Goal: Book appointment/travel/reservation

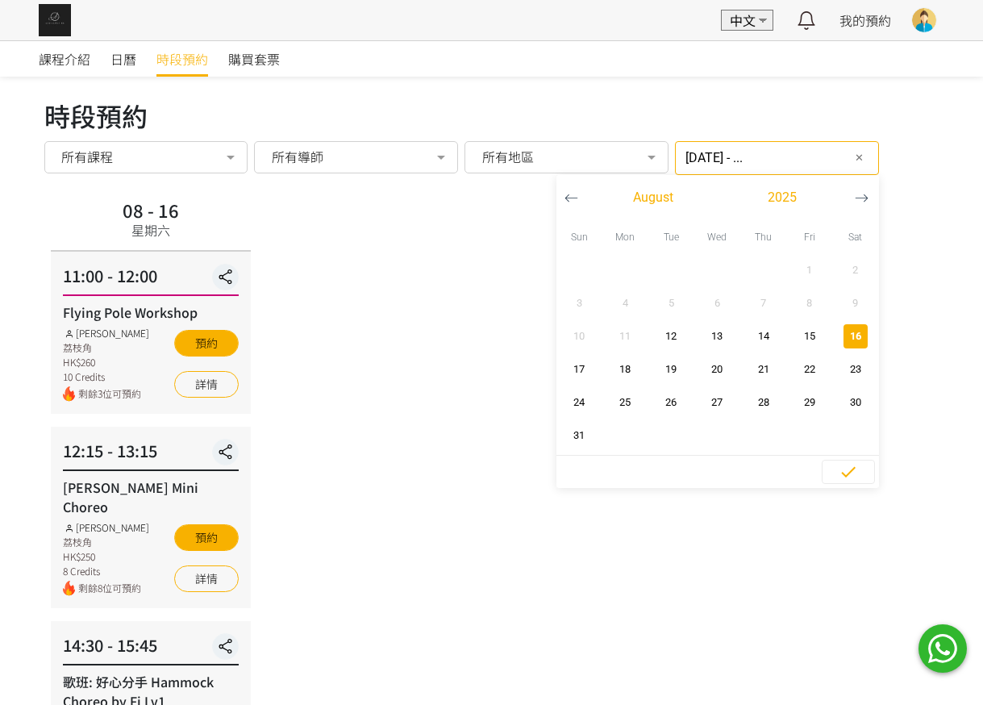
scroll to position [553, 0]
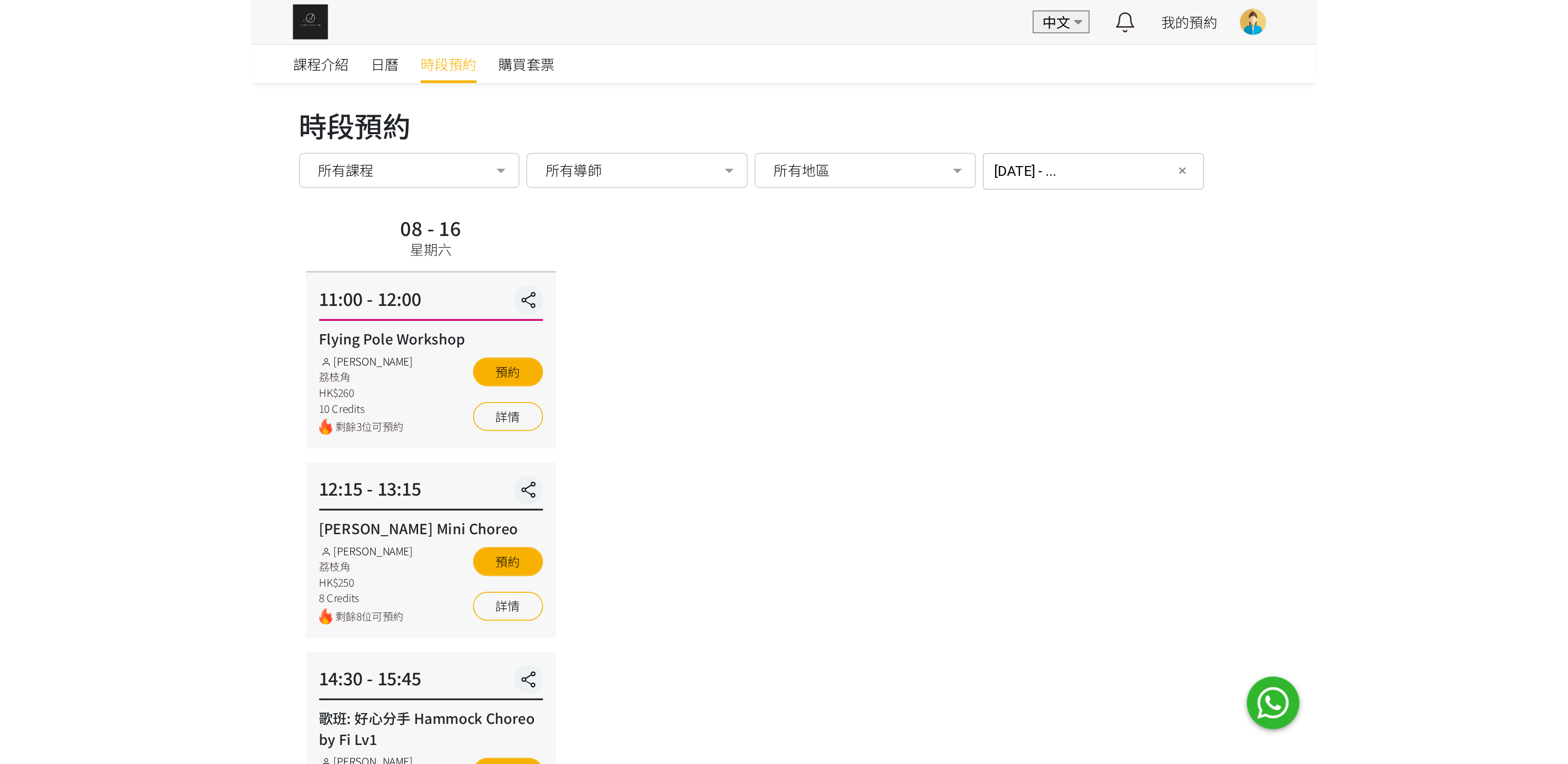
scroll to position [13, 0]
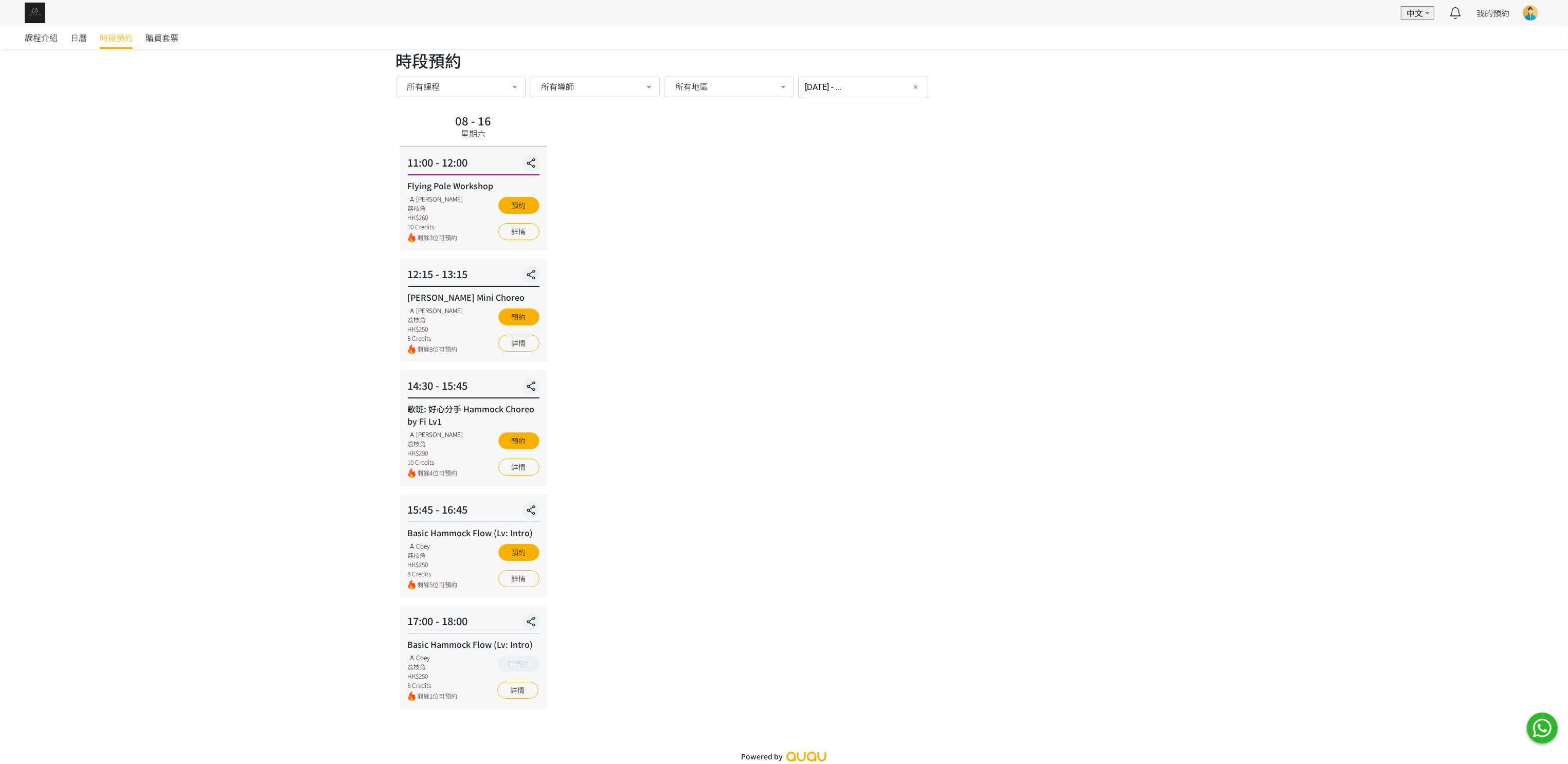
click at [117, 36] on span "時段預約" at bounding box center [116, 37] width 33 height 12
